Goal: Task Accomplishment & Management: Manage account settings

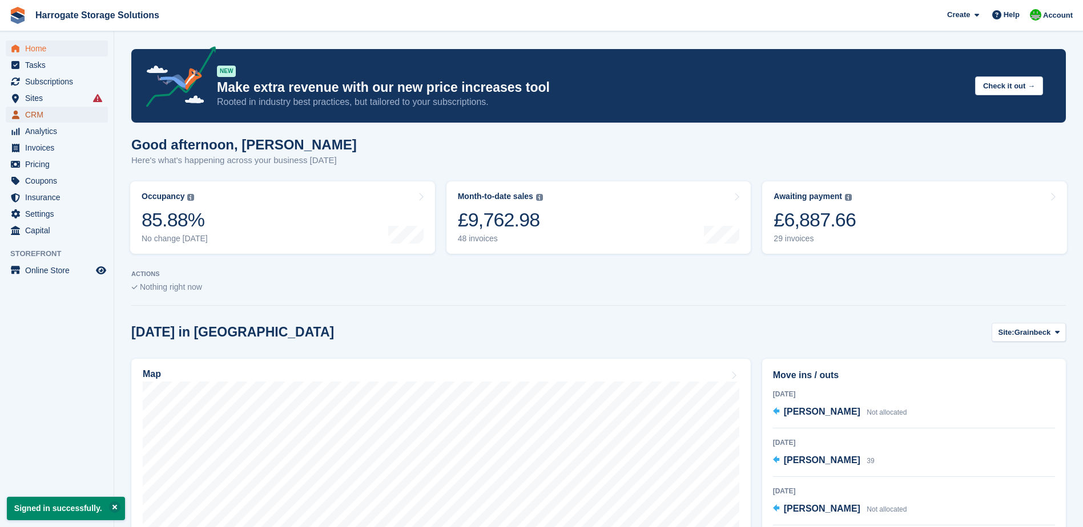
click at [38, 108] on span "CRM" at bounding box center [59, 115] width 68 height 16
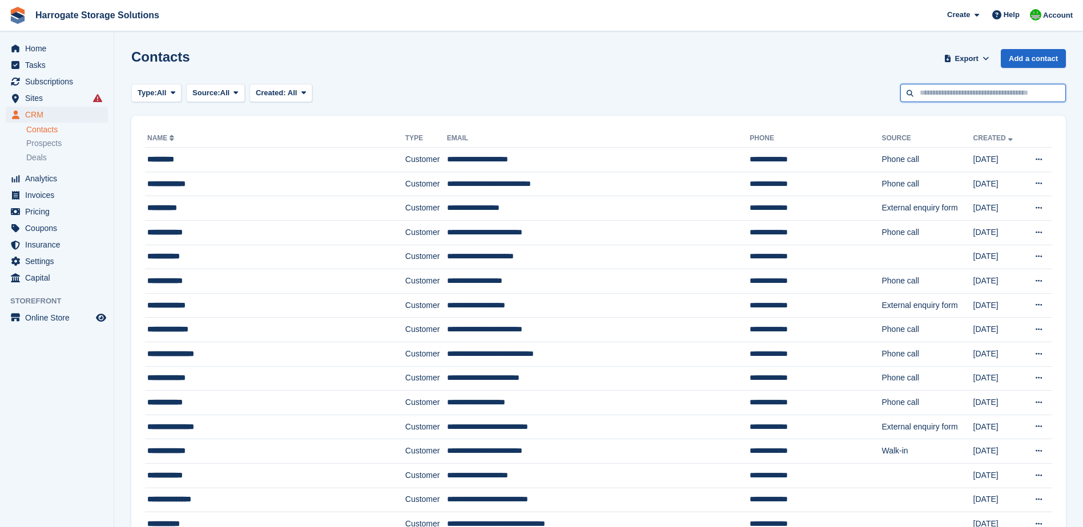
click at [921, 90] on input "text" at bounding box center [983, 93] width 166 height 19
type input "****"
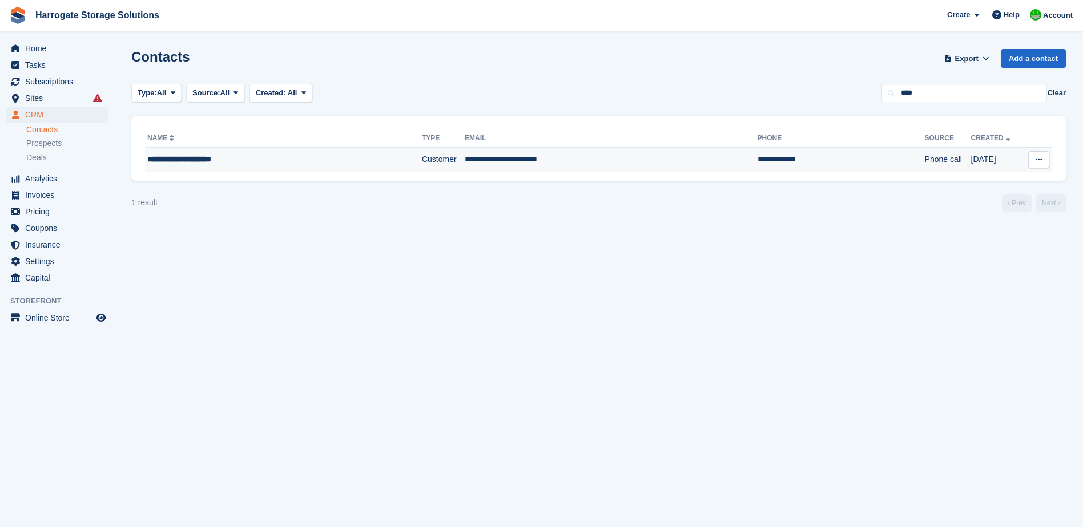
click at [184, 160] on div "**********" at bounding box center [257, 160] width 221 height 12
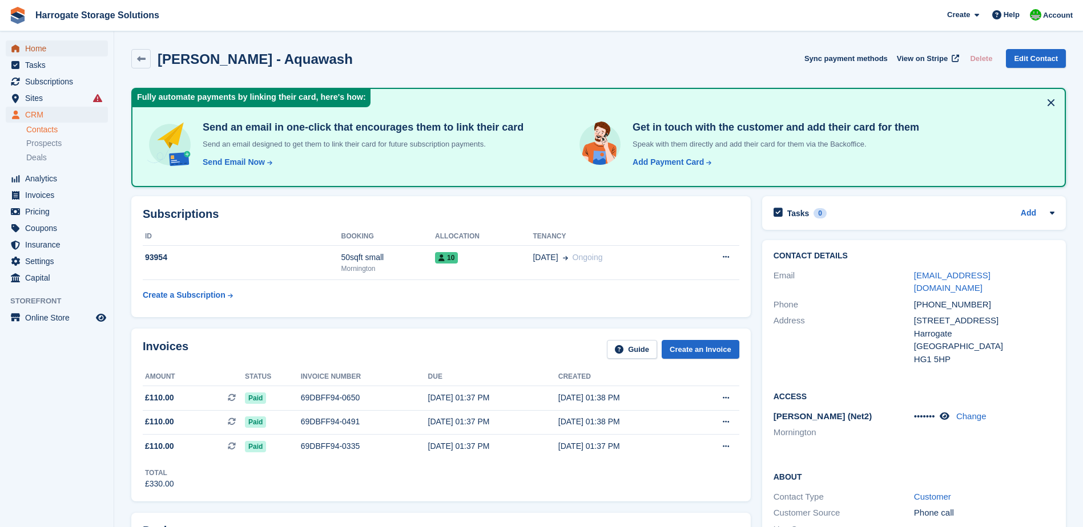
click at [38, 51] on span "Home" at bounding box center [59, 49] width 68 height 16
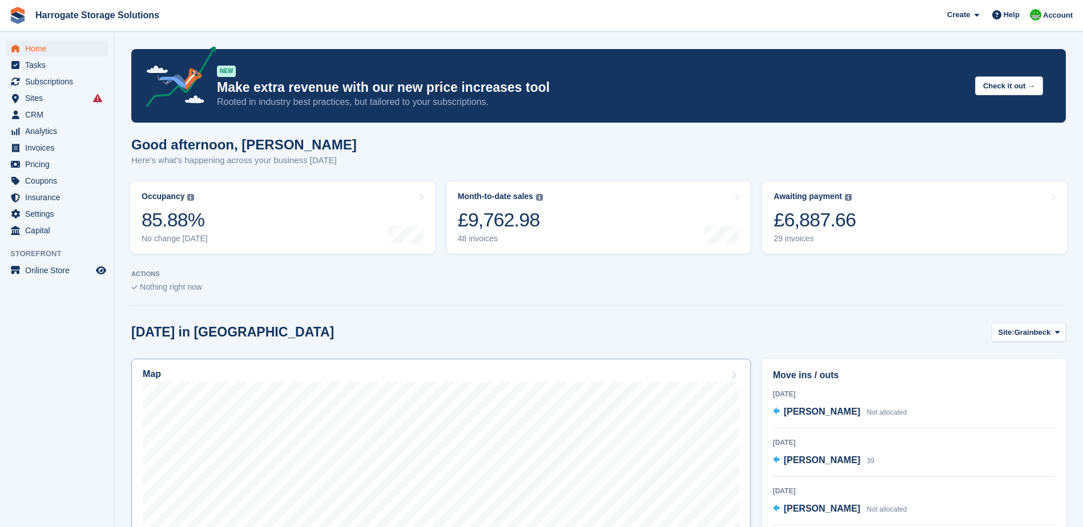
scroll to position [228, 0]
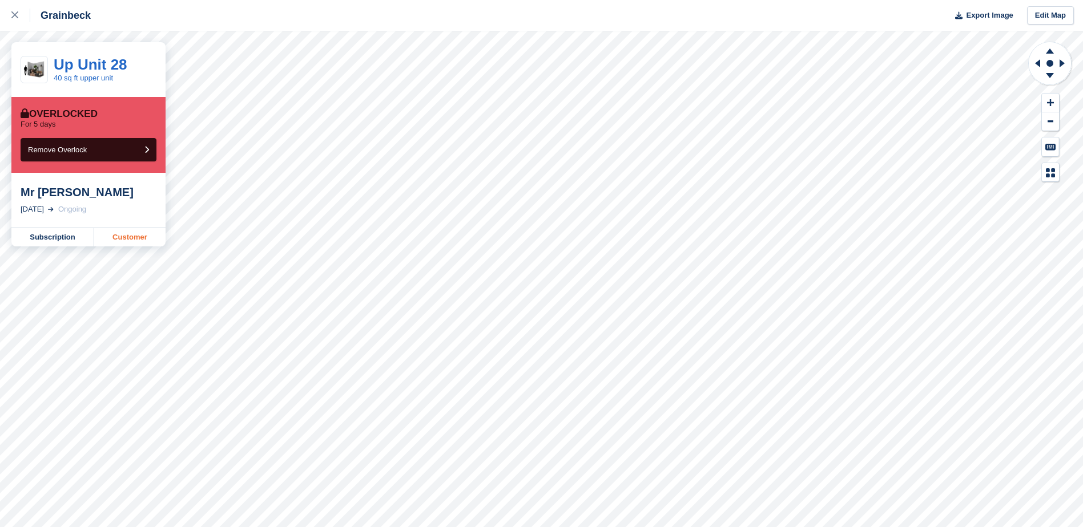
click at [131, 237] on link "Customer" at bounding box center [129, 237] width 71 height 18
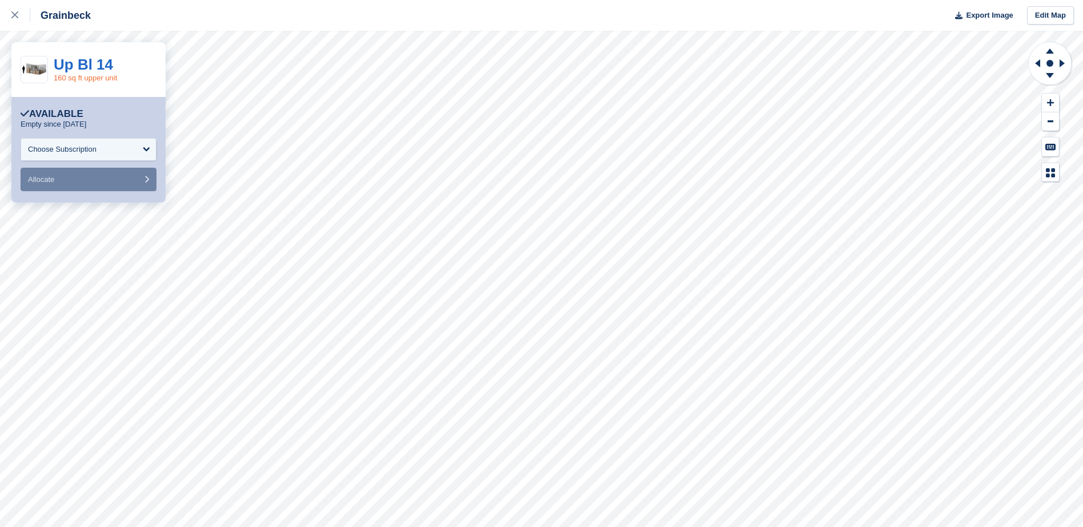
click at [84, 76] on link "160 sq ft upper unit" at bounding box center [85, 78] width 63 height 9
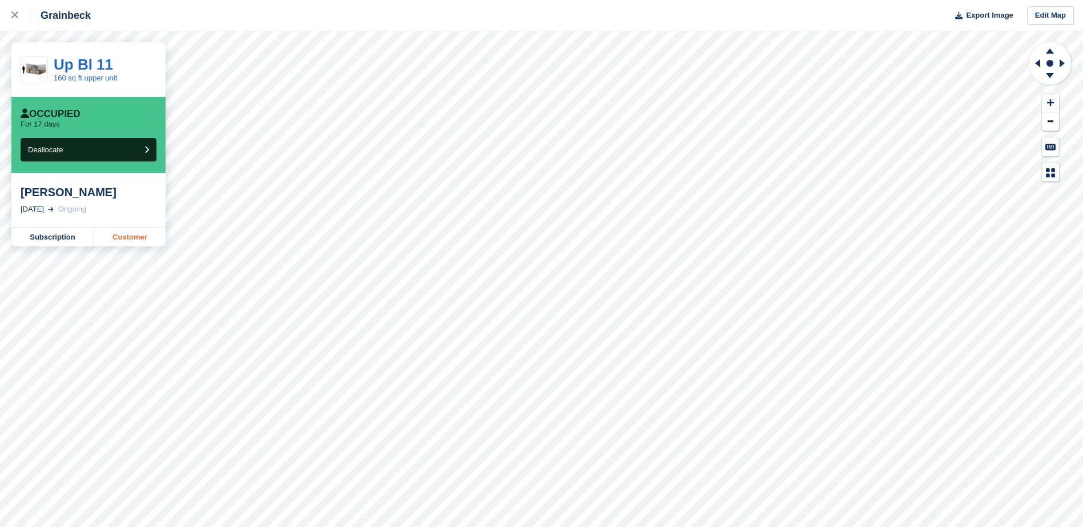
click at [134, 235] on link "Customer" at bounding box center [129, 237] width 71 height 18
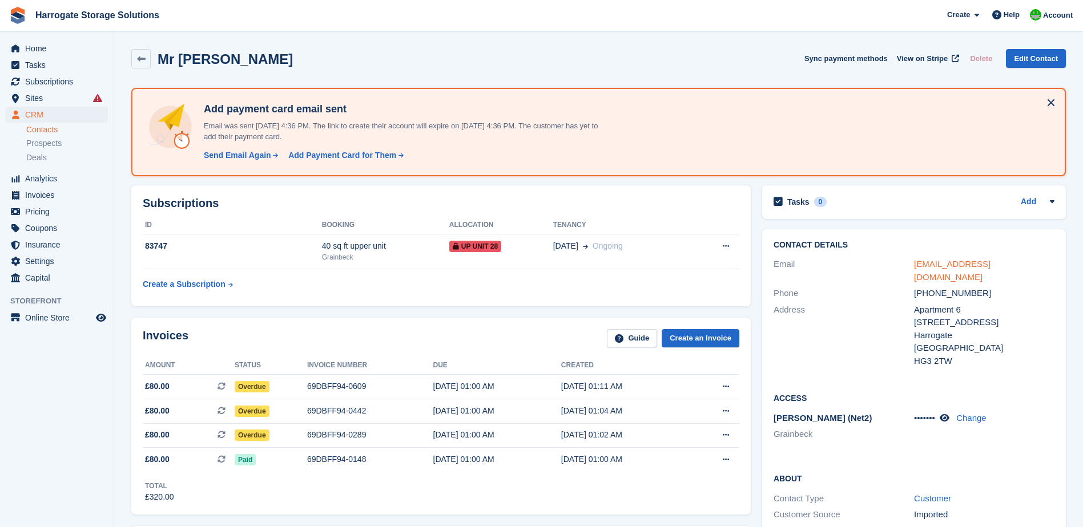
click at [946, 267] on link "sjwilo75@gmail.com" at bounding box center [952, 270] width 76 height 23
click at [947, 264] on link "sjwilo75@gmail.com" at bounding box center [952, 270] width 76 height 23
drag, startPoint x: 1002, startPoint y: 265, endPoint x: 908, endPoint y: 263, distance: 94.2
click at [908, 263] on div "Email sjwilo75@gmail.com" at bounding box center [913, 270] width 281 height 29
click at [999, 253] on div "Contact Details Email sjwilo75@gmail.com Phone +447761848545 Address Apartment …" at bounding box center [914, 305] width 304 height 152
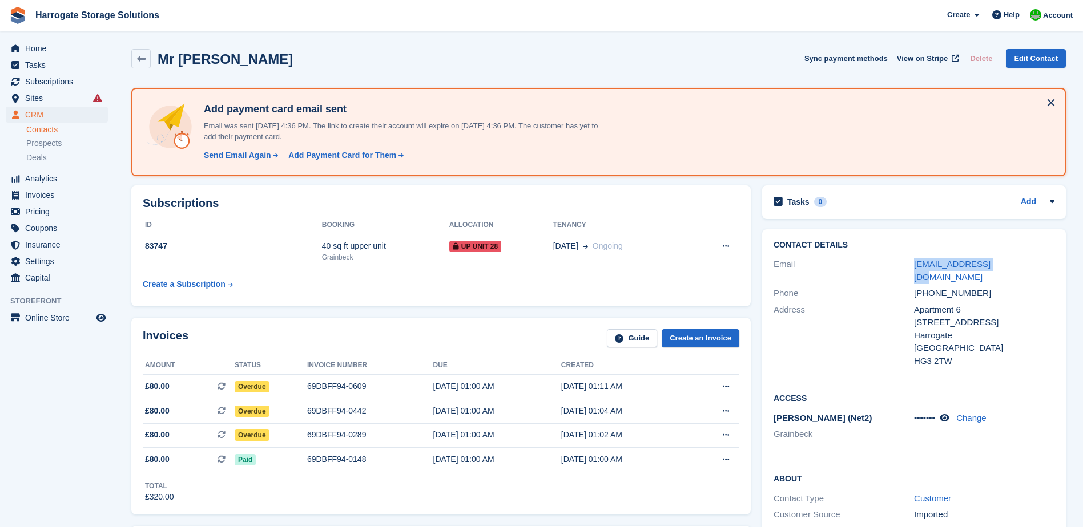
click at [1006, 256] on div "Contact Details Email sjwilo75@gmail.com Phone +447761848545 Address Apartment …" at bounding box center [914, 305] width 304 height 152
click at [1029, 361] on div "Contact Details Email sjwilo75@gmail.com Phone +447761848545 Address Apartment …" at bounding box center [914, 305] width 304 height 152
drag, startPoint x: 995, startPoint y: 261, endPoint x: 911, endPoint y: 261, distance: 83.3
click at [911, 261] on div "Email sjwilo75@gmail.com" at bounding box center [913, 270] width 281 height 29
copy div "sjwilo75@gmail.com"
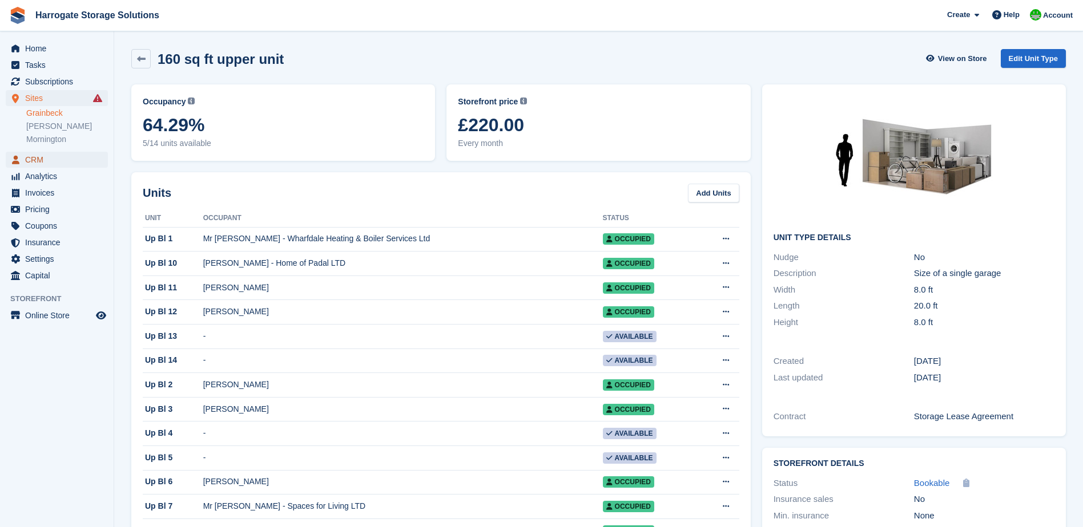
click at [23, 152] on link "CRM" at bounding box center [57, 160] width 102 height 16
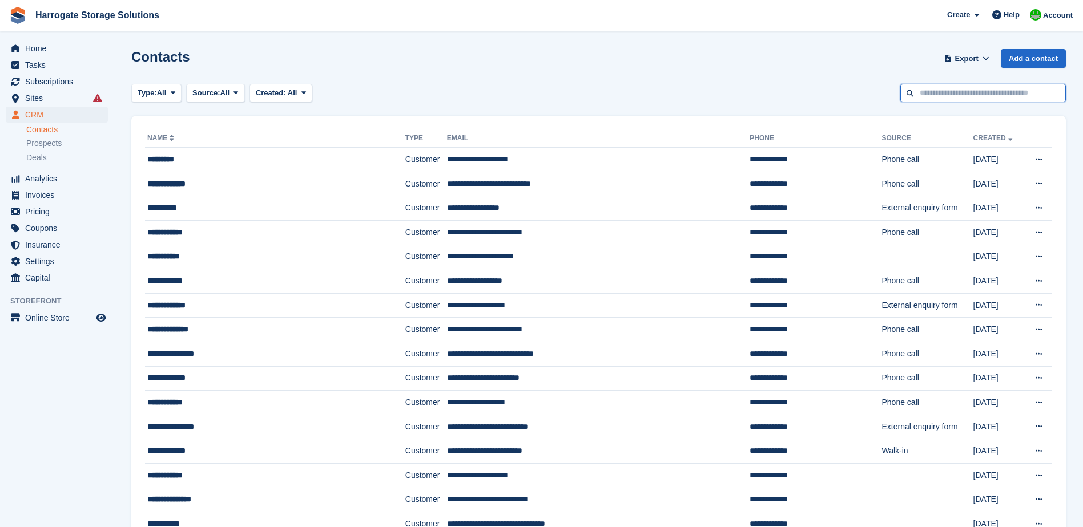
click at [916, 89] on input "text" at bounding box center [983, 93] width 166 height 19
type input "********"
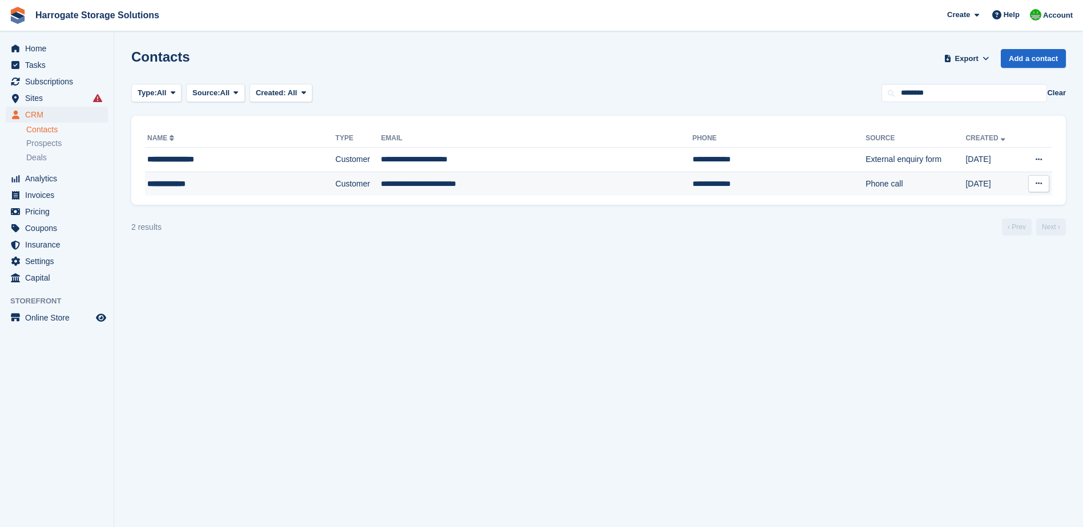
click at [176, 186] on div "**********" at bounding box center [218, 184] width 142 height 12
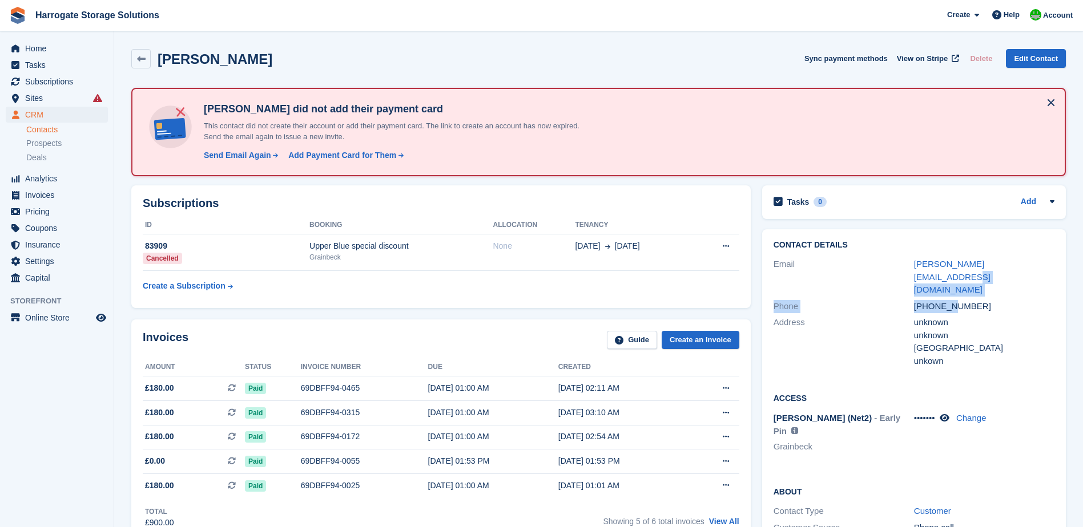
drag, startPoint x: 1032, startPoint y: 268, endPoint x: 952, endPoint y: 285, distance: 82.4
click at [952, 285] on div "Contact Details Email [PERSON_NAME][EMAIL_ADDRESS][DOMAIN_NAME] Phone [PHONE_NU…" at bounding box center [914, 305] width 304 height 152
drag, startPoint x: 995, startPoint y: 284, endPoint x: 1010, endPoint y: 265, distance: 24.0
click at [995, 300] on div "+447310601615" at bounding box center [984, 306] width 140 height 13
drag, startPoint x: 1031, startPoint y: 263, endPoint x: 906, endPoint y: 261, distance: 125.0
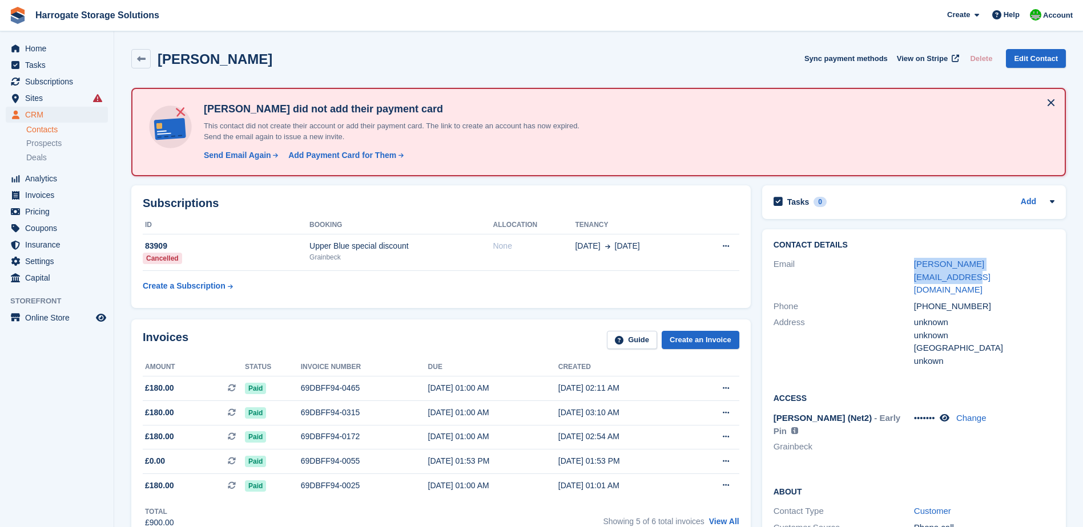
click at [906, 261] on div "Email jonathan-bell1@hotmail.com" at bounding box center [913, 277] width 281 height 42
copy div "jonathan-bell1@hotmail.com"
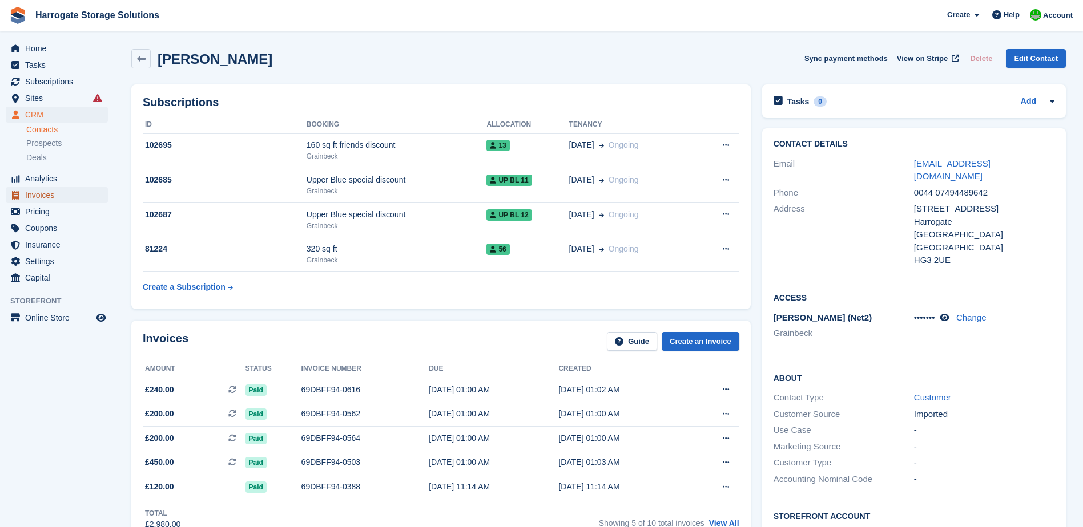
click at [53, 195] on span "Invoices" at bounding box center [59, 195] width 68 height 16
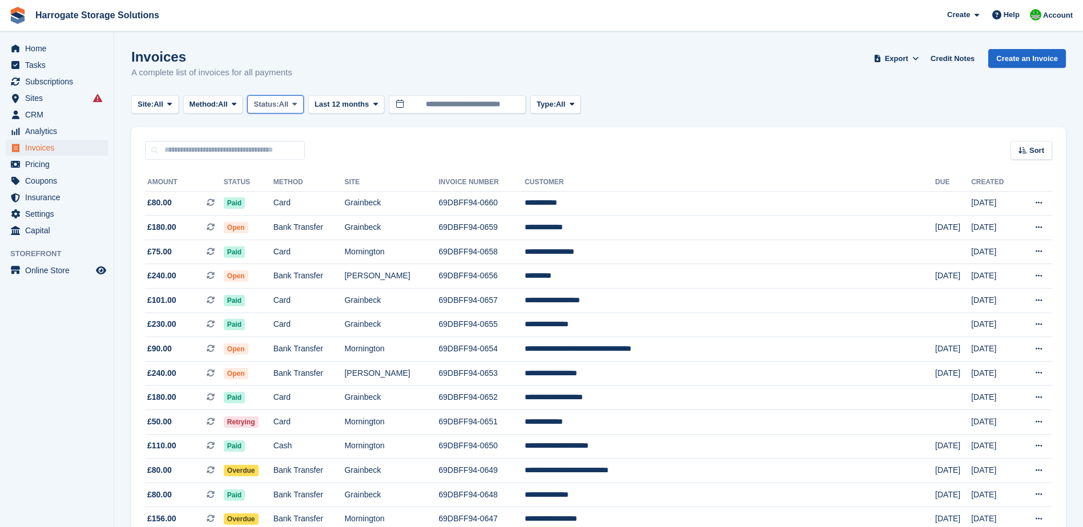
click at [273, 107] on span "Status:" at bounding box center [265, 104] width 25 height 11
click at [278, 194] on link "Open" at bounding box center [301, 193] width 99 height 21
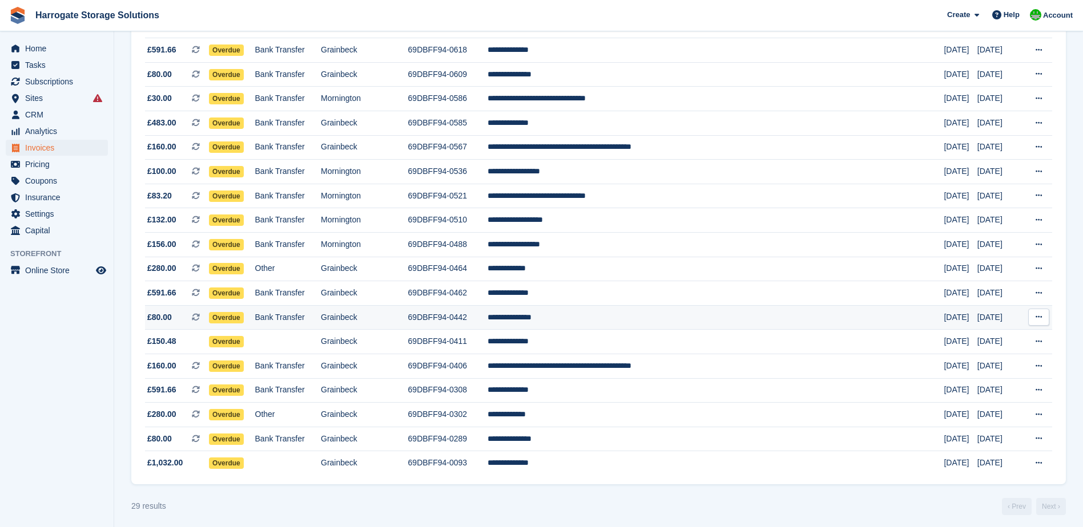
scroll to position [426, 0]
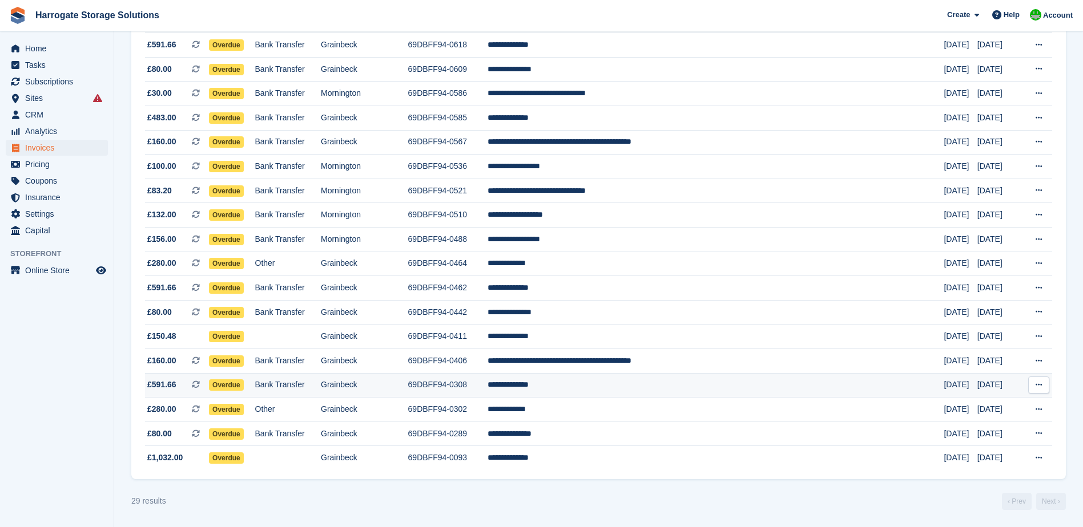
click at [593, 380] on td "**********" at bounding box center [715, 385] width 456 height 25
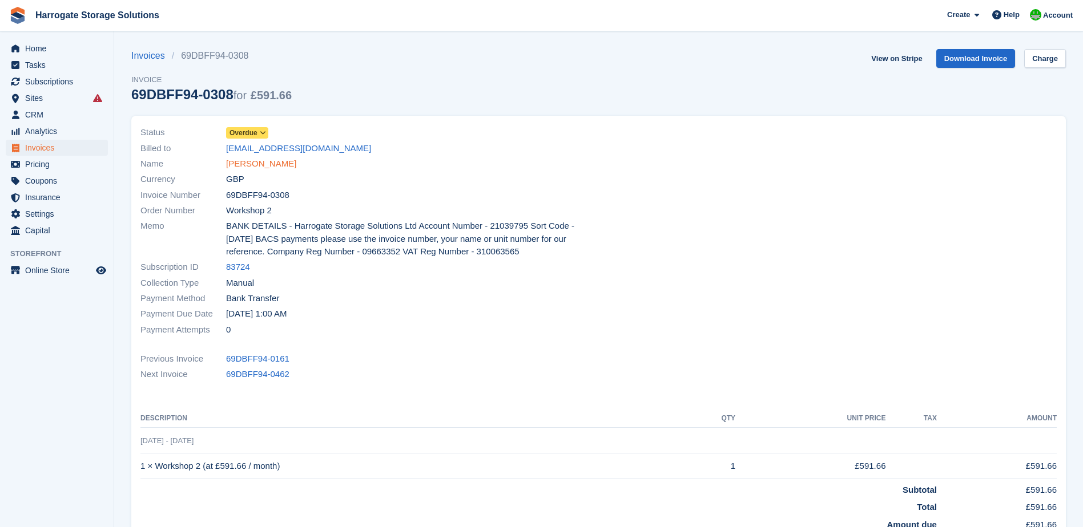
click at [280, 167] on link "[PERSON_NAME]" at bounding box center [261, 164] width 70 height 13
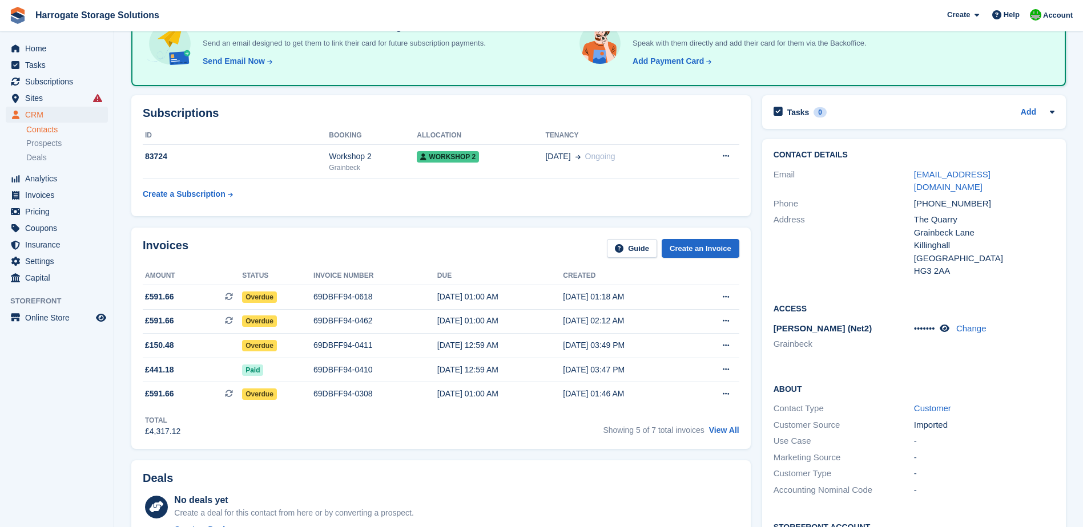
scroll to position [285, 0]
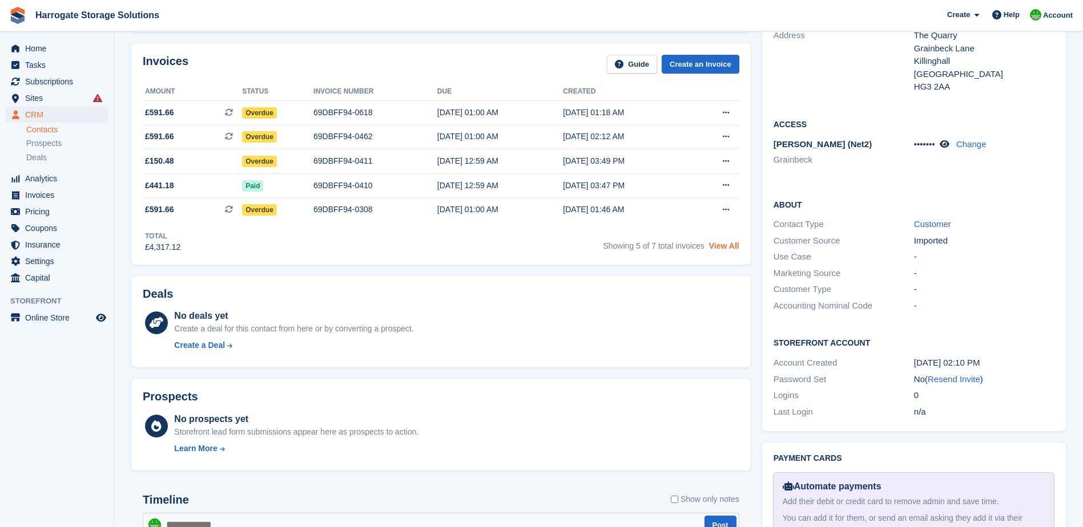
click at [724, 244] on link "View All" at bounding box center [724, 245] width 30 height 9
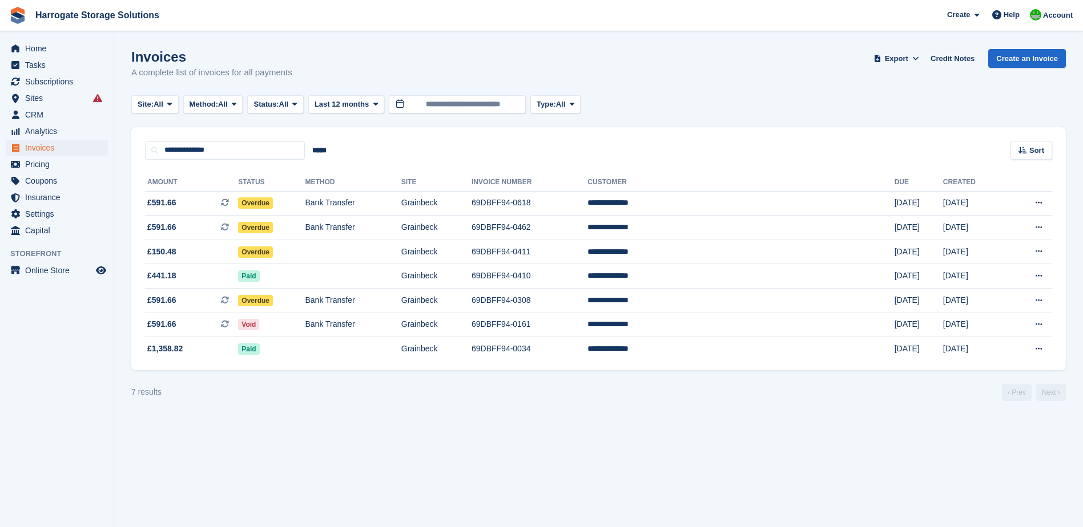
drag, startPoint x: 966, startPoint y: 354, endPoint x: 148, endPoint y: 177, distance: 836.8
click at [148, 177] on table "**********" at bounding box center [598, 267] width 907 height 188
copy table "**********"
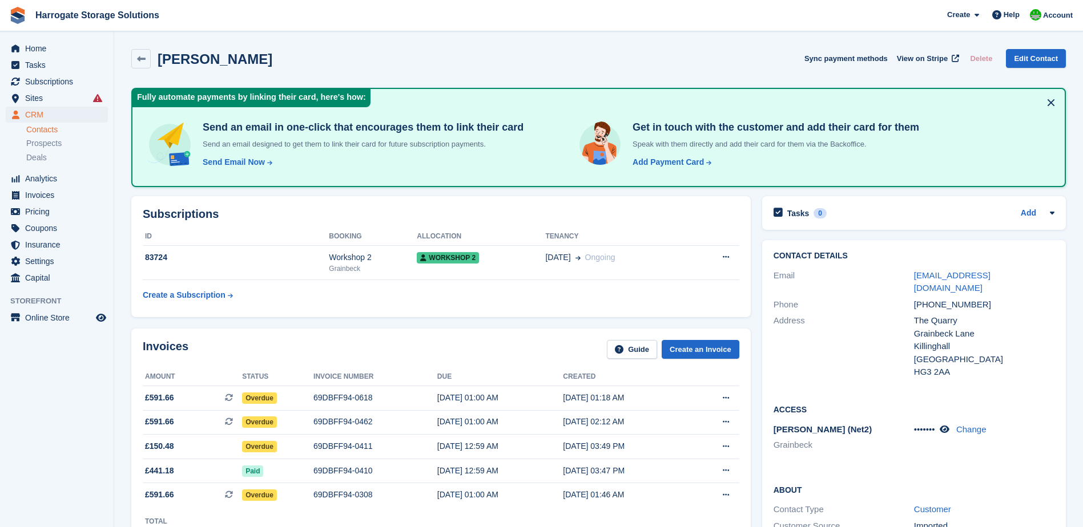
scroll to position [285, 0]
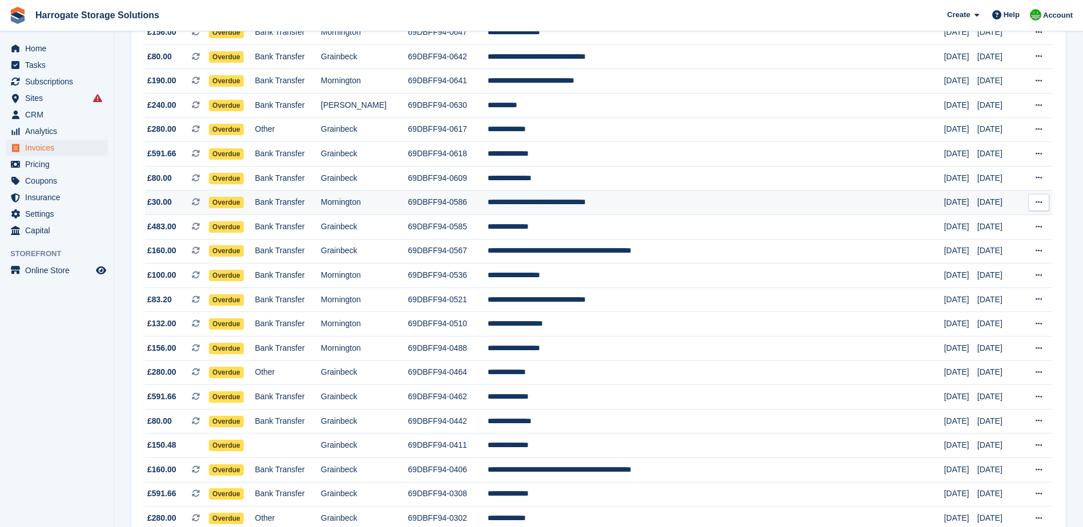
scroll to position [312, 0]
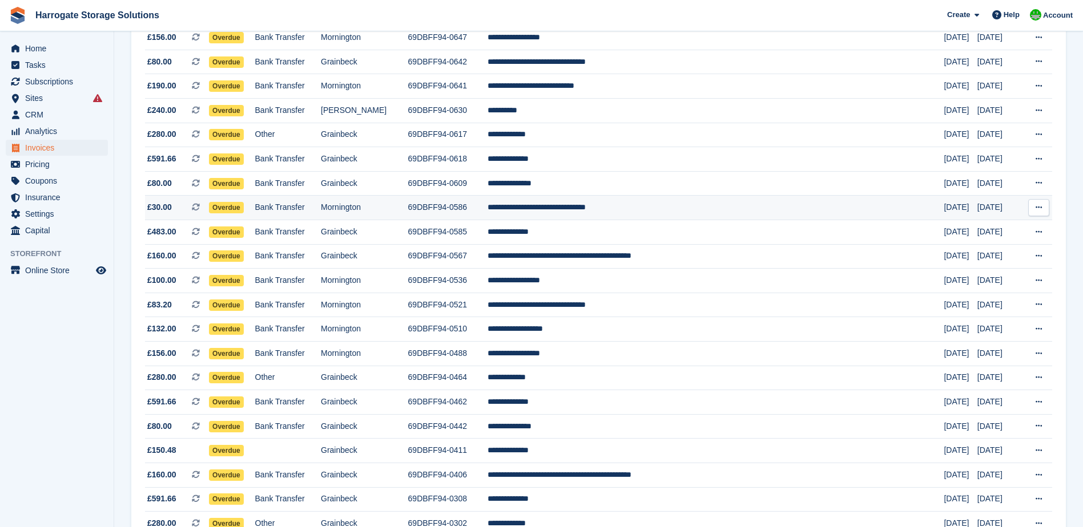
click at [595, 207] on td "**********" at bounding box center [715, 208] width 456 height 25
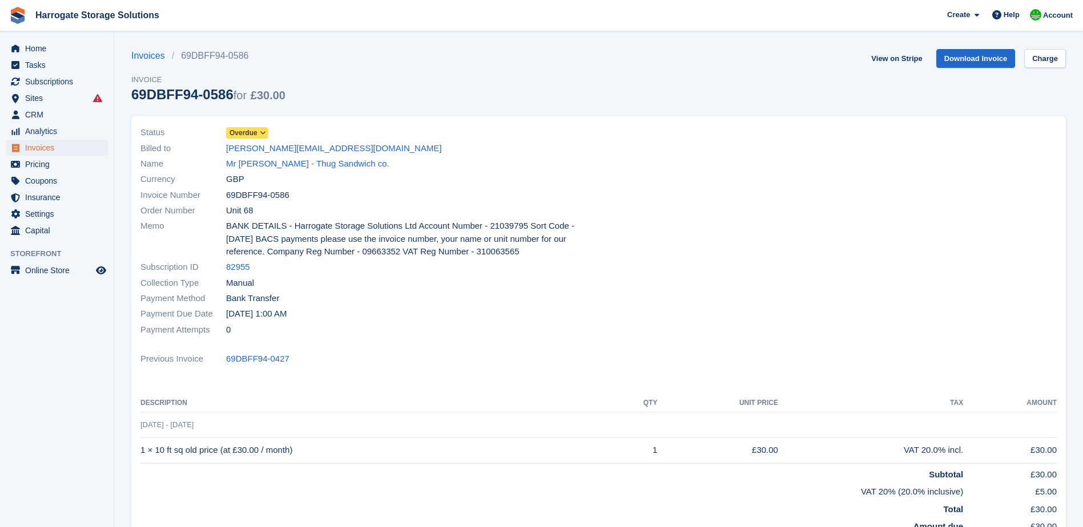
drag, startPoint x: 332, startPoint y: 148, endPoint x: 225, endPoint y: 151, distance: 106.2
click at [225, 151] on div "Billed to [PERSON_NAME][EMAIL_ADDRESS][DOMAIN_NAME]" at bounding box center [365, 147] width 451 height 15
copy div "[PERSON_NAME][EMAIL_ADDRESS][DOMAIN_NAME]"
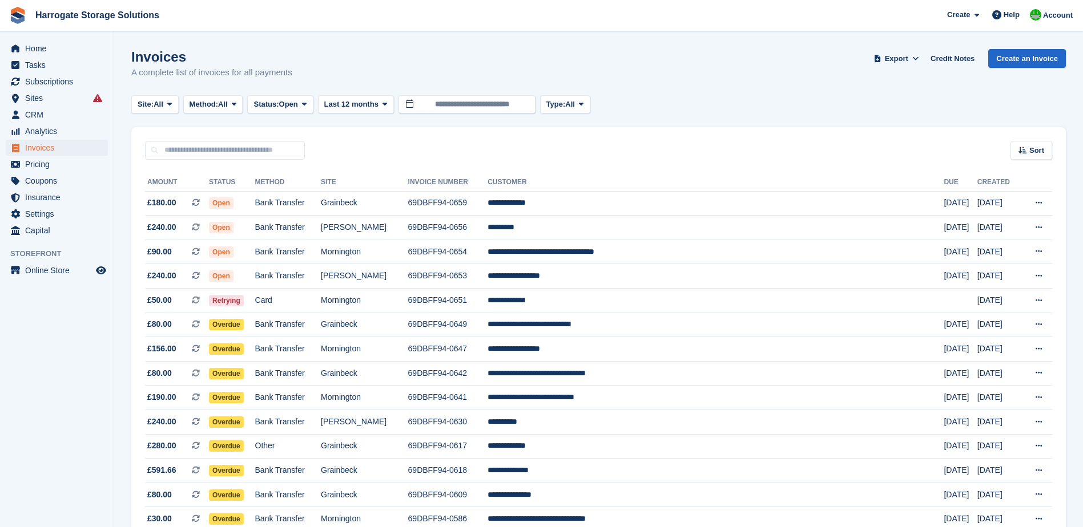
scroll to position [312, 0]
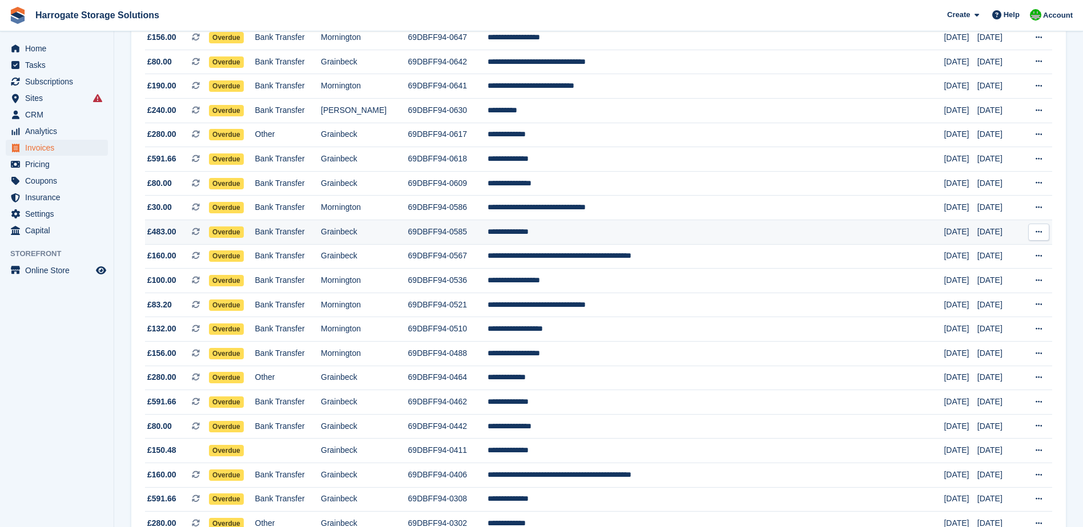
click at [581, 235] on td "**********" at bounding box center [715, 232] width 456 height 25
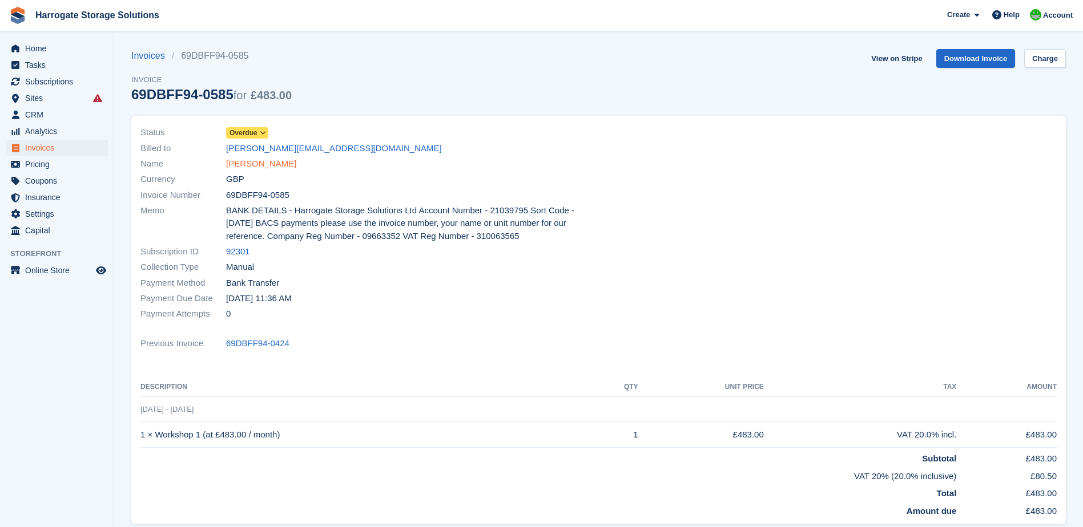
click at [253, 165] on link "Mr Tim Harland" at bounding box center [261, 164] width 70 height 13
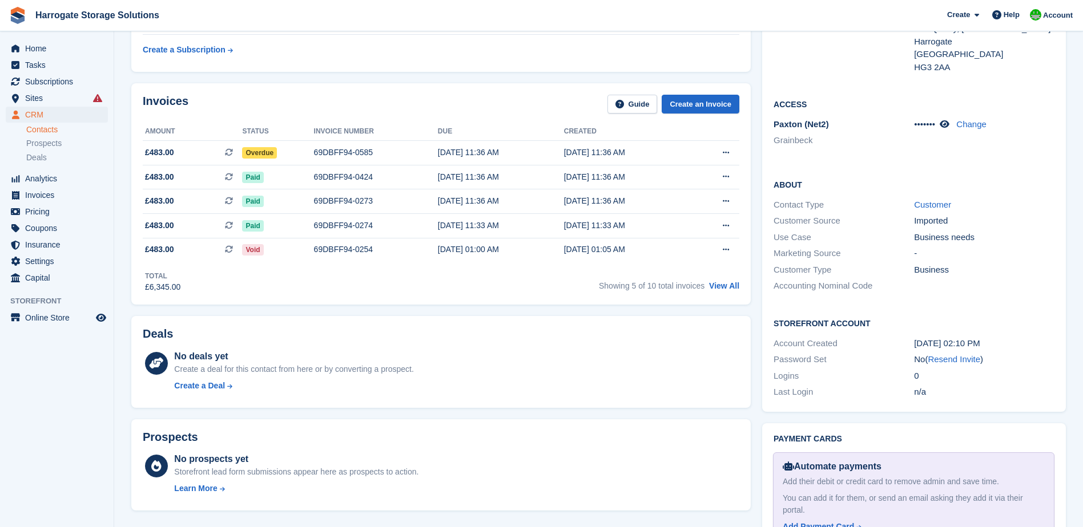
scroll to position [228, 0]
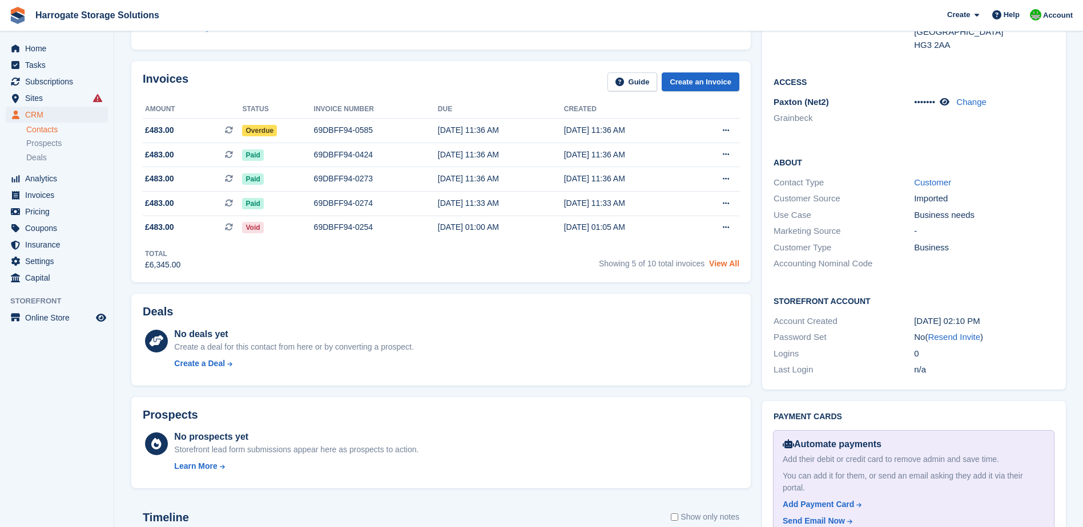
click at [723, 262] on link "View All" at bounding box center [724, 263] width 30 height 9
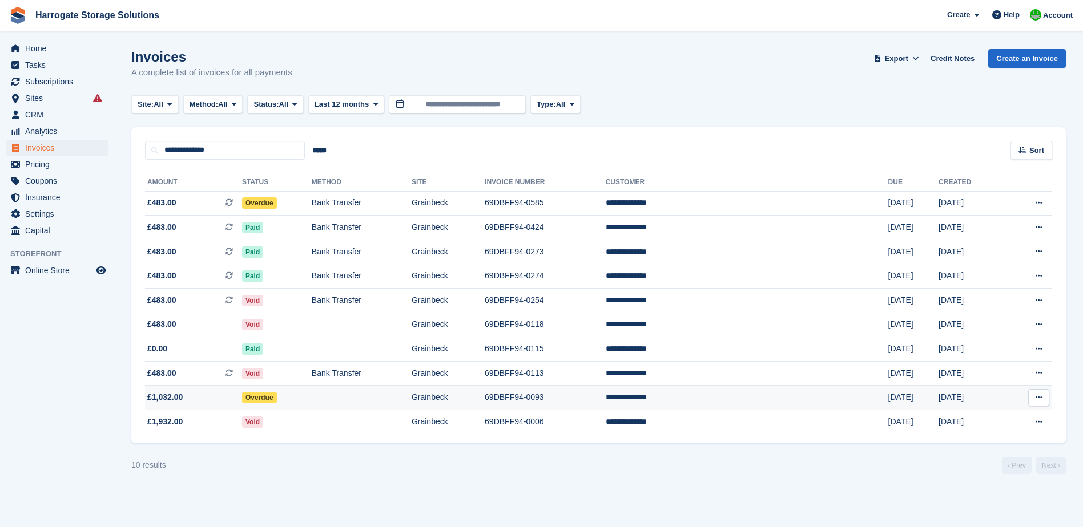
drag, startPoint x: 963, startPoint y: 391, endPoint x: 146, endPoint y: 404, distance: 817.4
click at [146, 404] on tr "**********" at bounding box center [598, 398] width 907 height 25
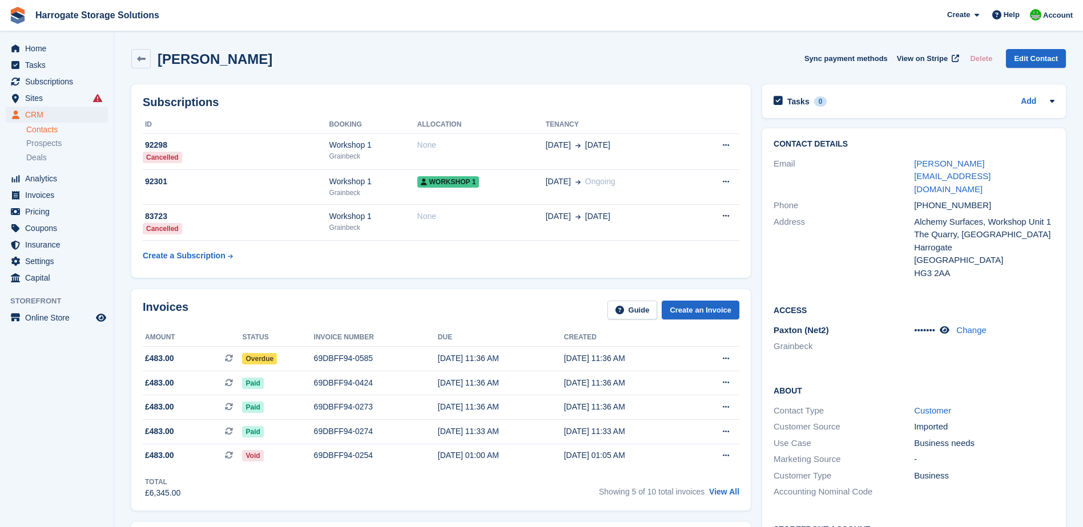
scroll to position [228, 0]
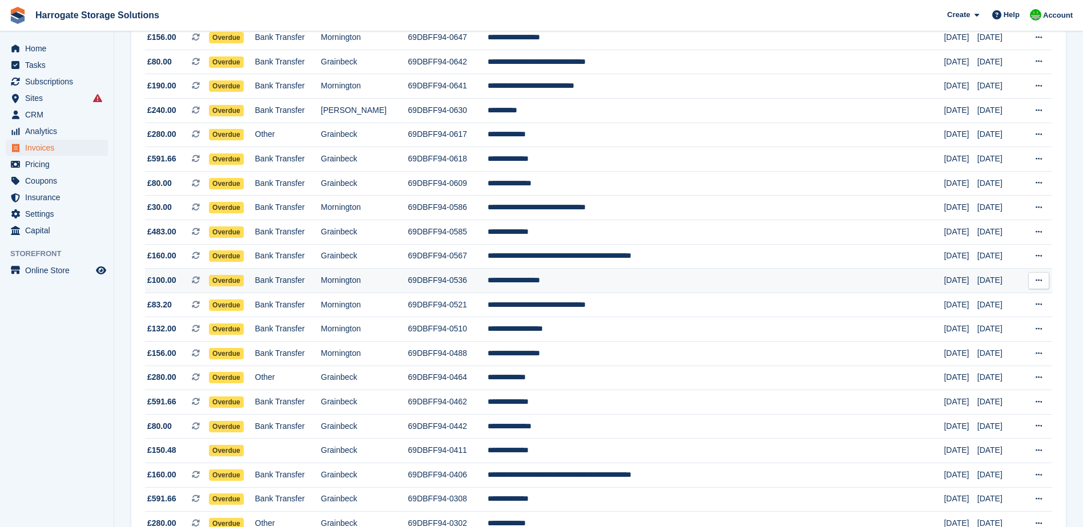
scroll to position [197, 0]
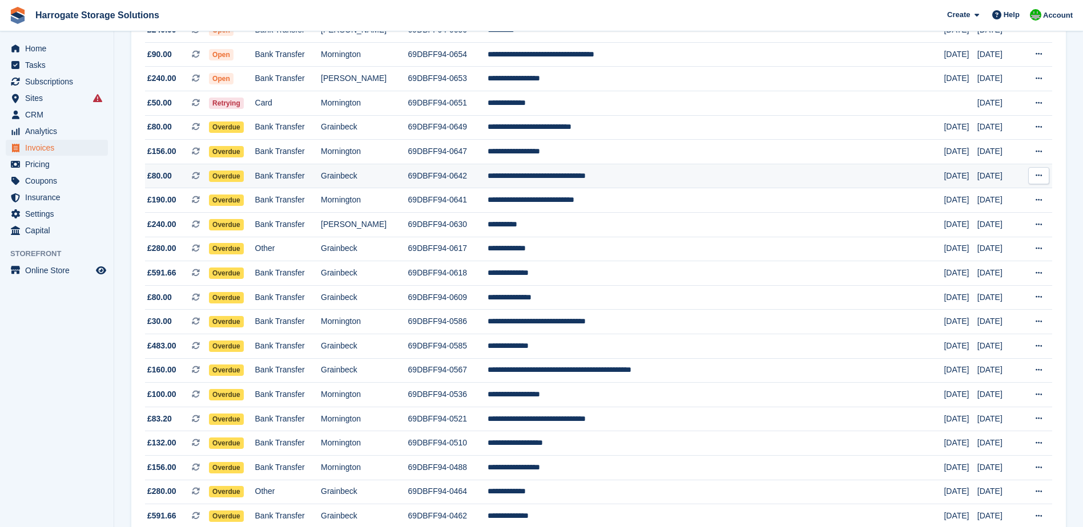
click at [579, 175] on td "**********" at bounding box center [715, 176] width 456 height 25
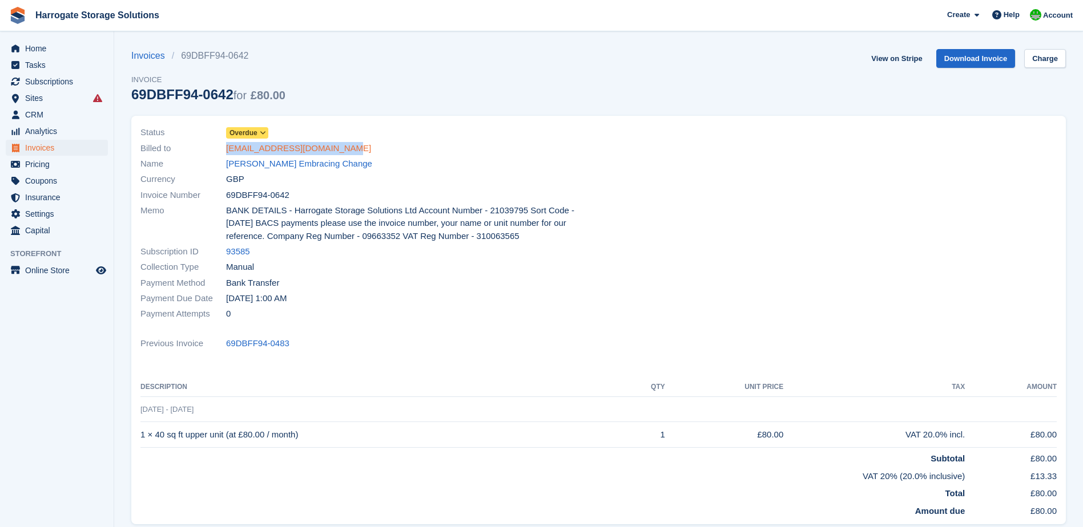
drag, startPoint x: 348, startPoint y: 150, endPoint x: 226, endPoint y: 148, distance: 122.1
click at [226, 148] on div "Billed to embracing.change@yahoo.com" at bounding box center [365, 147] width 451 height 15
copy link "embracing.change@yahoo.com"
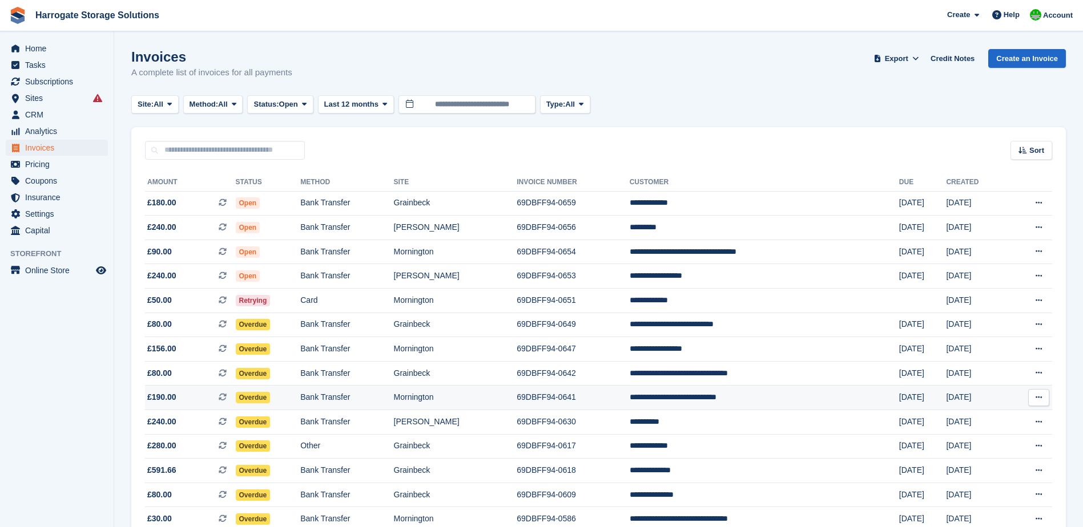
scroll to position [197, 0]
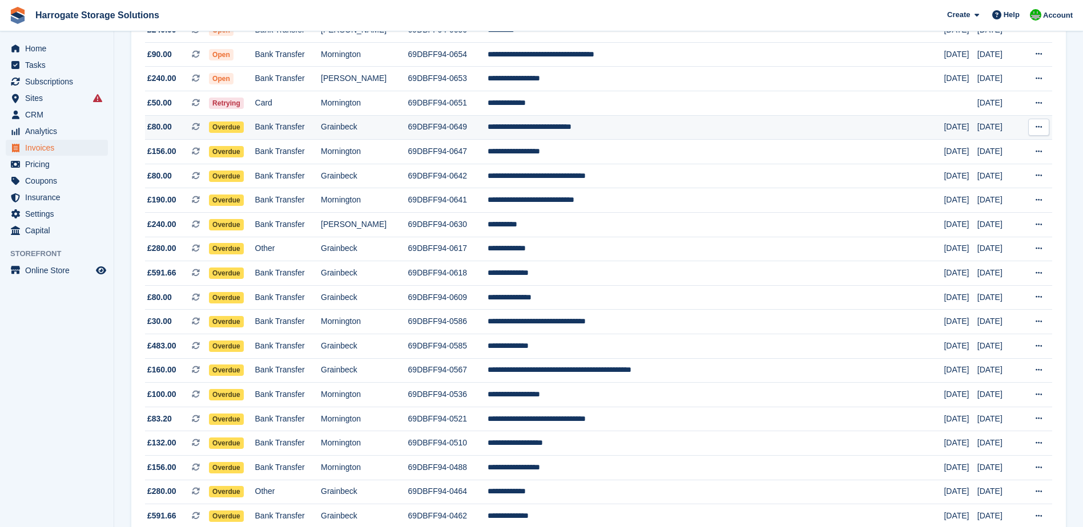
click at [583, 118] on td "**********" at bounding box center [715, 127] width 456 height 25
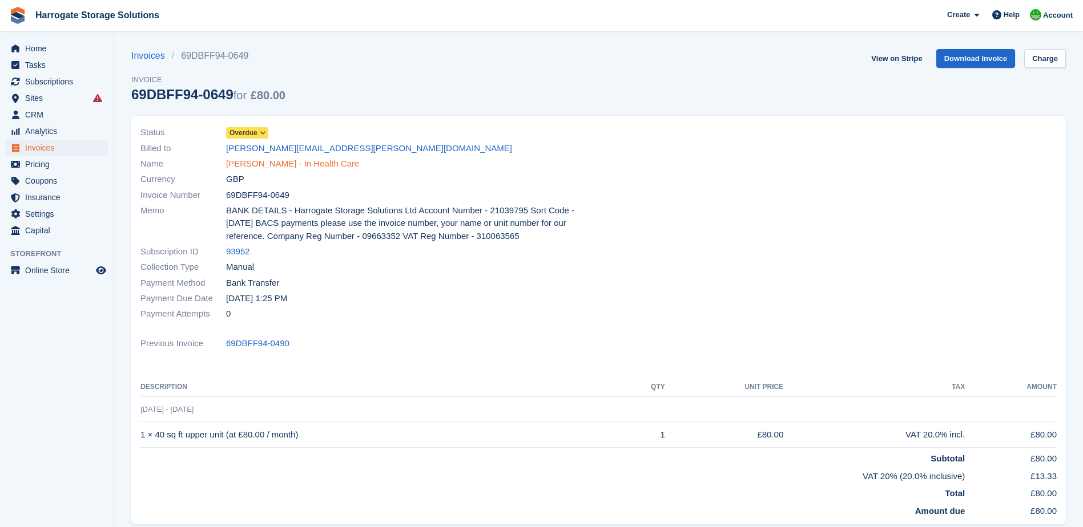
click at [290, 162] on link "[PERSON_NAME] - In Health Care" at bounding box center [292, 164] width 133 height 13
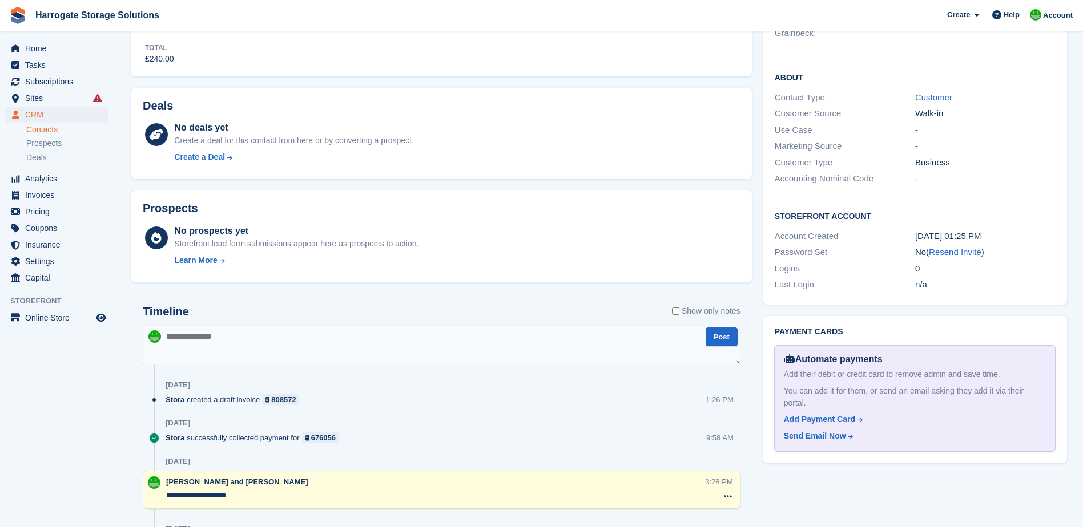
scroll to position [571, 0]
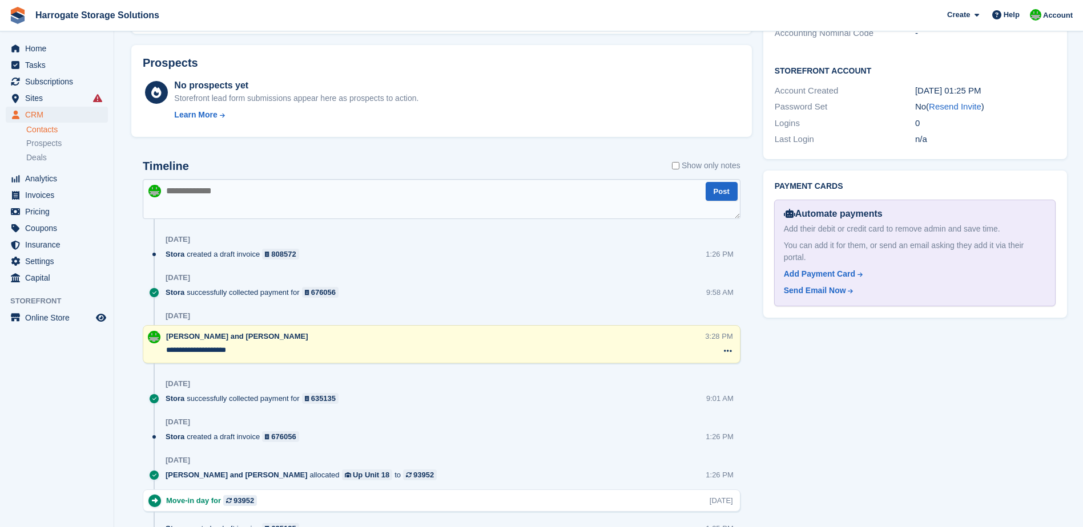
drag, startPoint x: 256, startPoint y: 350, endPoint x: 162, endPoint y: 352, distance: 93.6
click at [162, 352] on div "**********" at bounding box center [442, 344] width 598 height 38
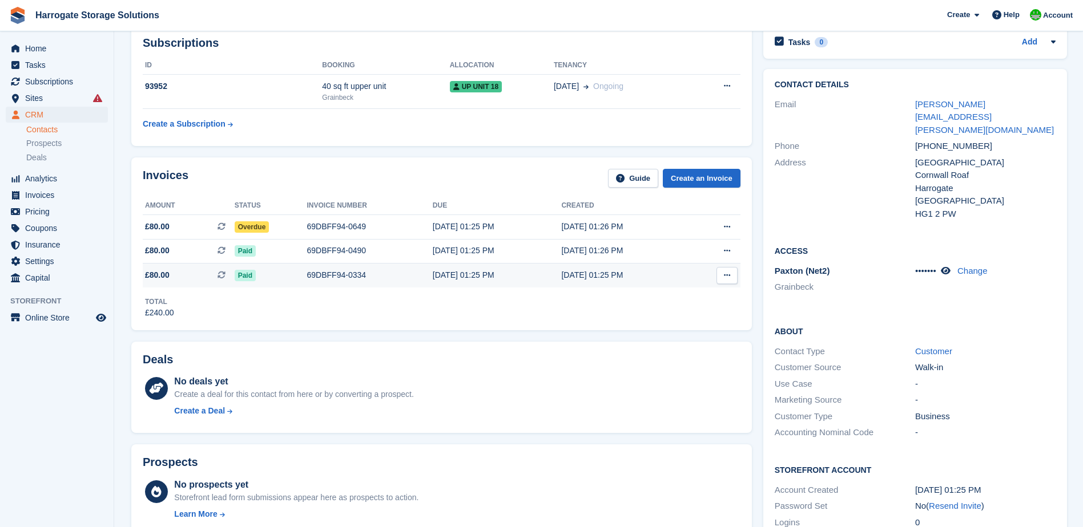
scroll to position [0, 0]
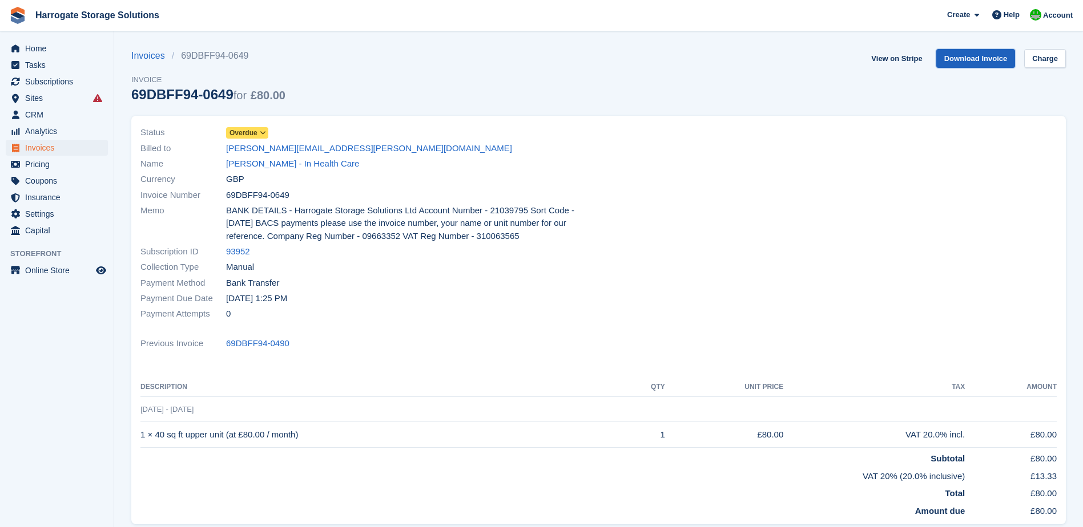
click at [958, 54] on link "Download Invoice" at bounding box center [975, 58] width 79 height 19
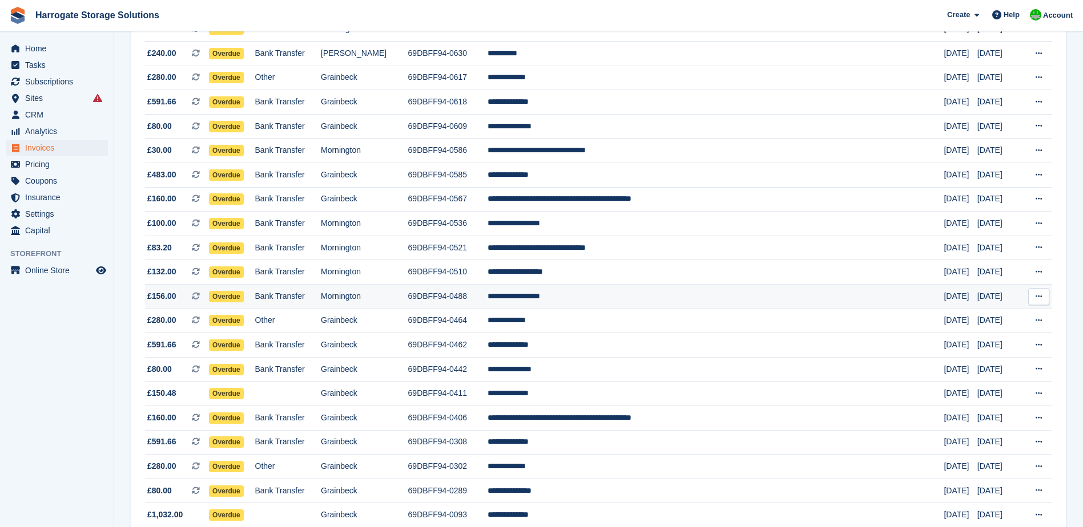
scroll to position [426, 0]
